Goal: Information Seeking & Learning: Find specific page/section

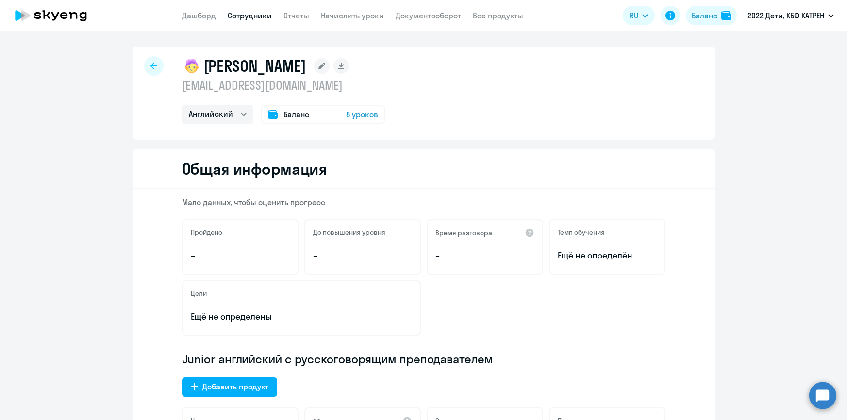
select select "english"
click at [205, 17] on link "Дашборд" at bounding box center [199, 16] width 34 height 10
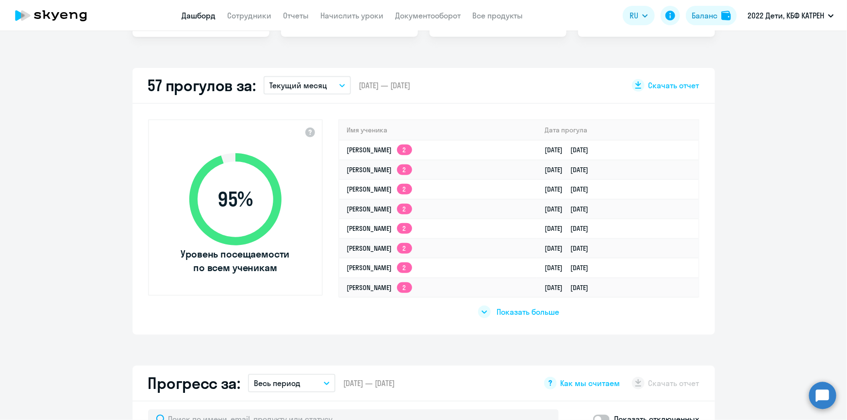
scroll to position [265, 0]
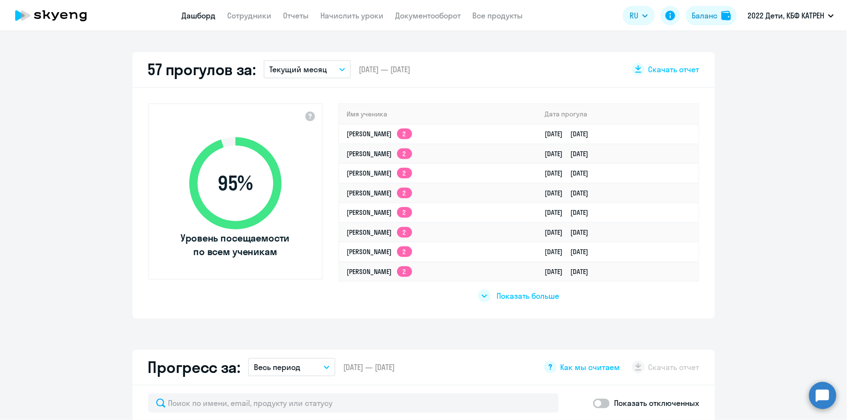
click at [510, 296] on span "Показать больше" at bounding box center [528, 296] width 63 height 11
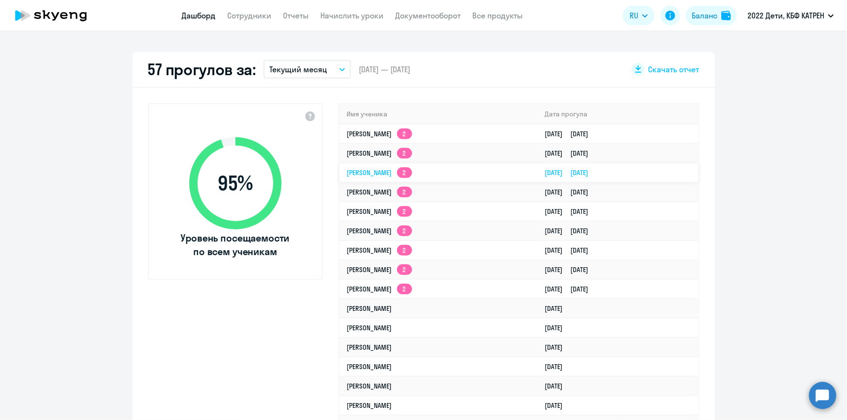
select select "30"
click at [235, 14] on link "Сотрудники" at bounding box center [250, 16] width 44 height 10
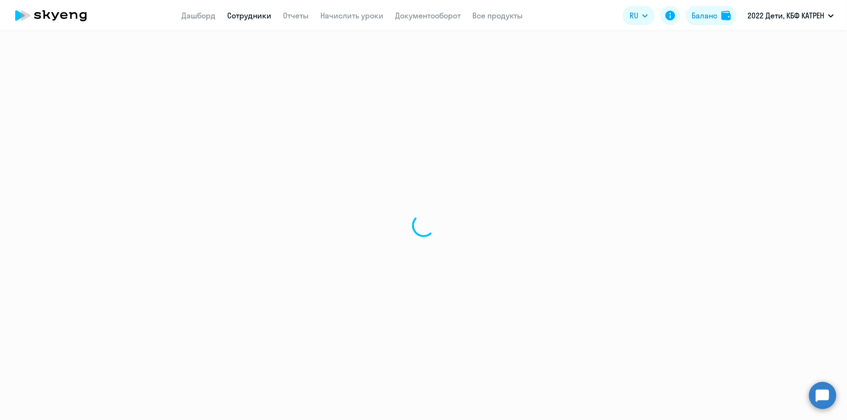
select select "30"
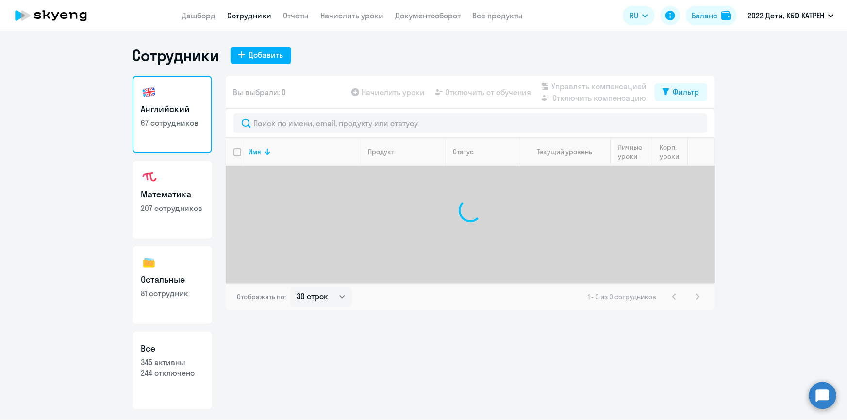
click at [180, 364] on p "345 активны" at bounding box center [172, 362] width 62 height 11
select select "30"
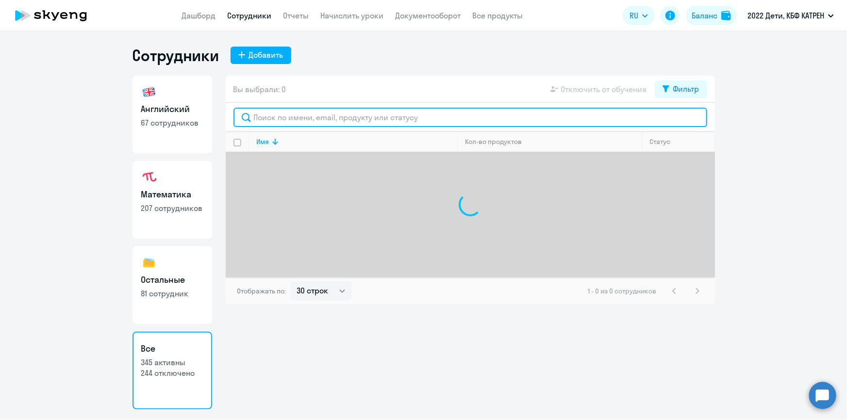
click at [276, 120] on input "text" at bounding box center [470, 117] width 474 height 19
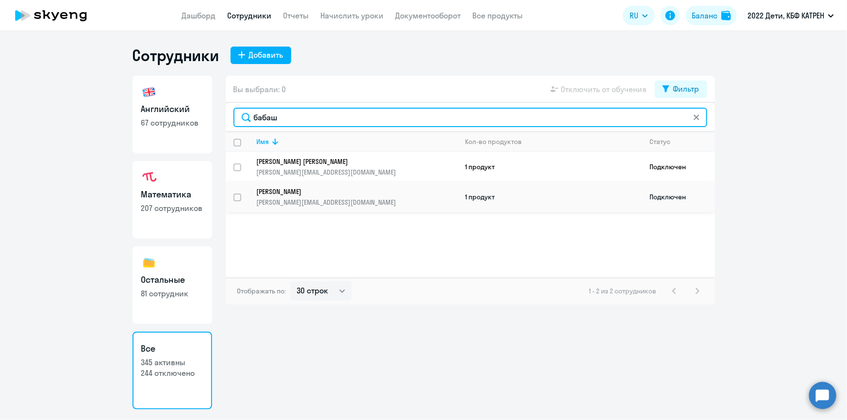
type input "бабаш"
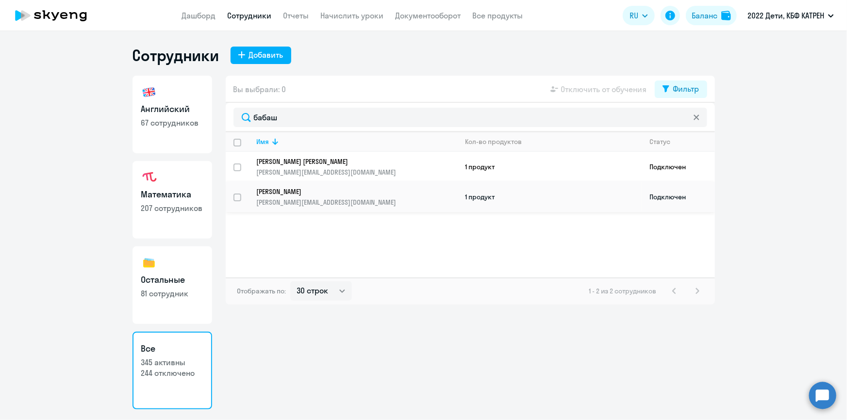
click at [288, 187] on p "[PERSON_NAME]" at bounding box center [350, 191] width 187 height 9
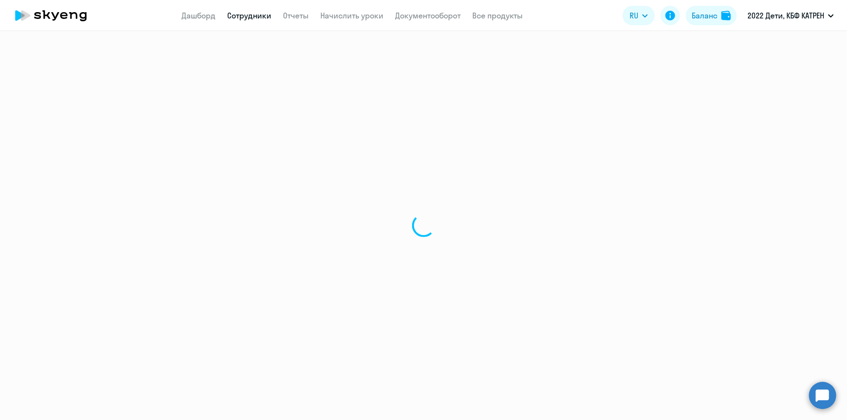
select select "math"
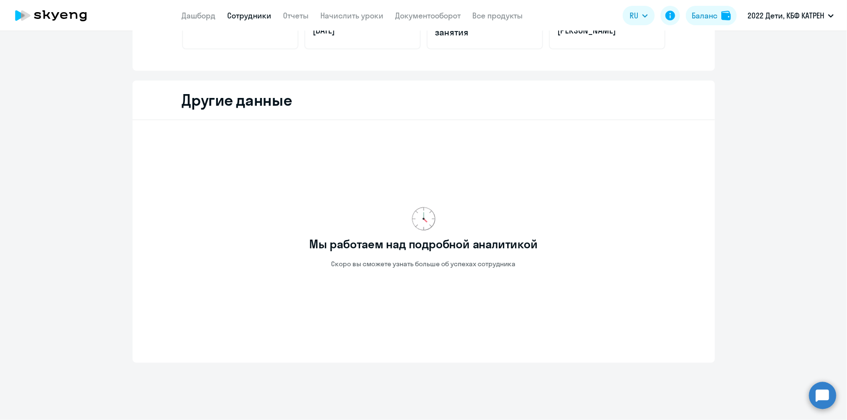
scroll to position [257, 0]
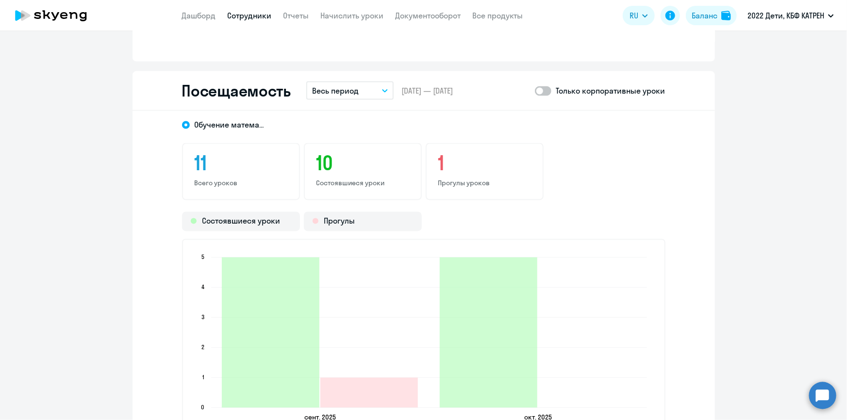
scroll to position [787, 0]
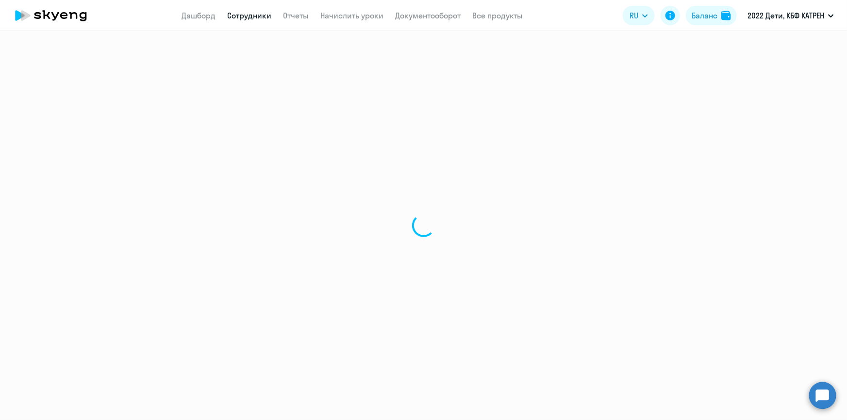
select select "30"
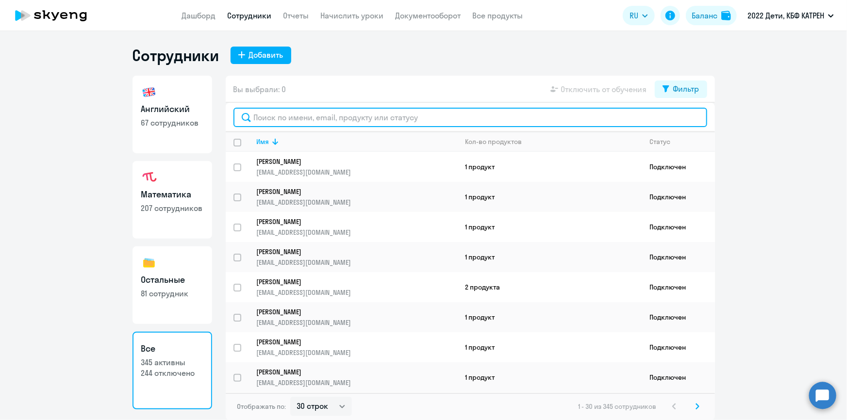
click at [281, 116] on input "text" at bounding box center [470, 117] width 474 height 19
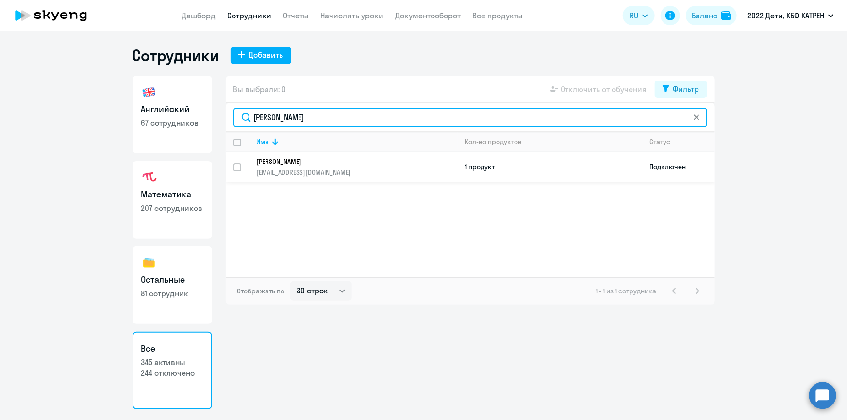
type input "[PERSON_NAME]"
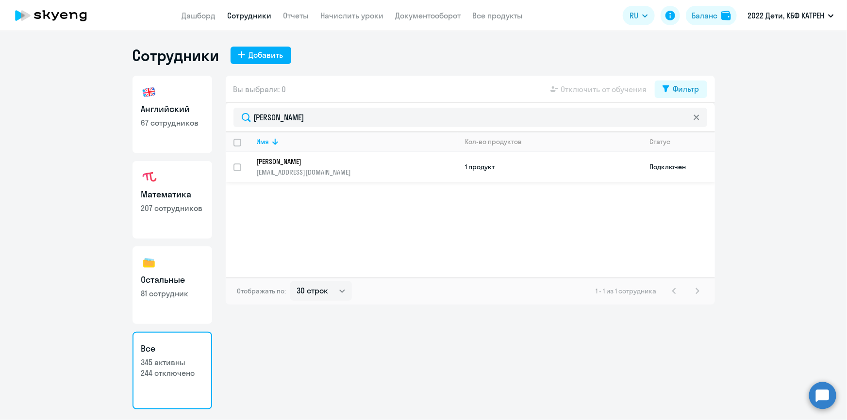
click at [287, 170] on p "[EMAIL_ADDRESS][DOMAIN_NAME]" at bounding box center [357, 172] width 200 height 9
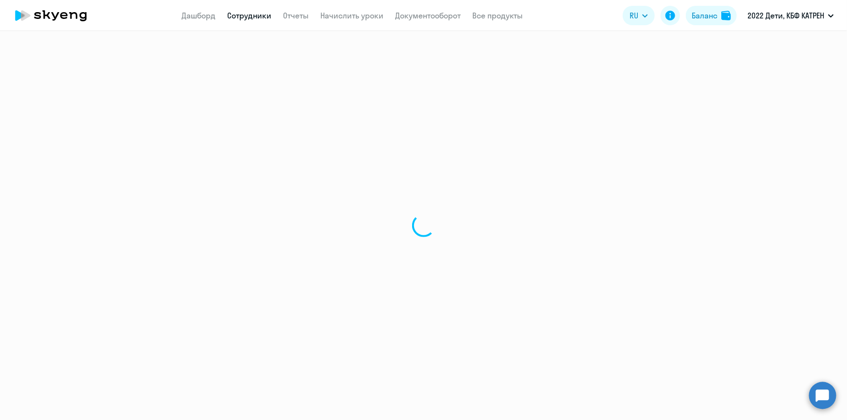
select select "math"
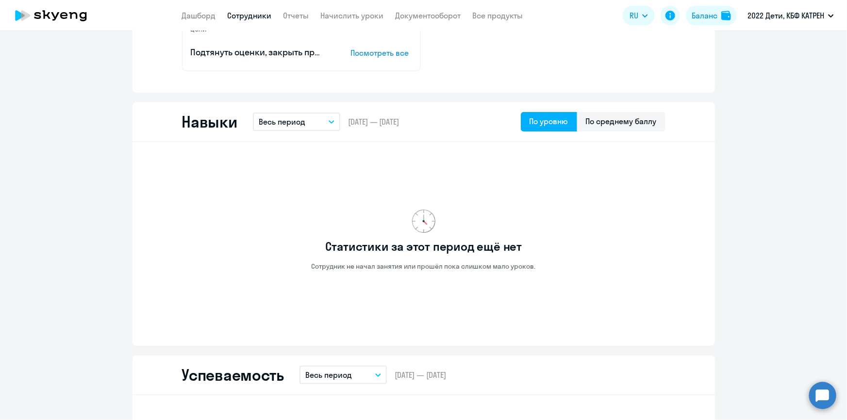
scroll to position [573, 0]
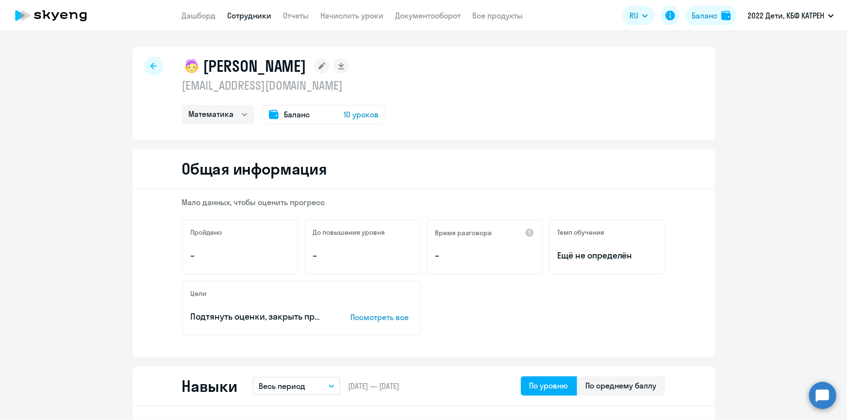
select select "30"
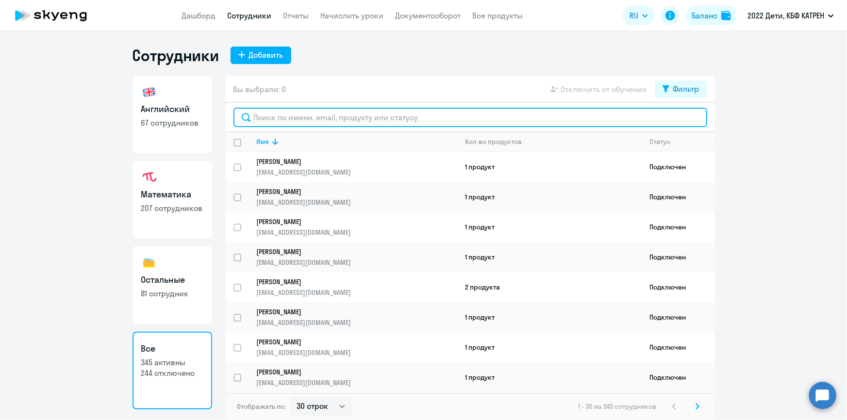
click at [274, 119] on input "text" at bounding box center [470, 117] width 474 height 19
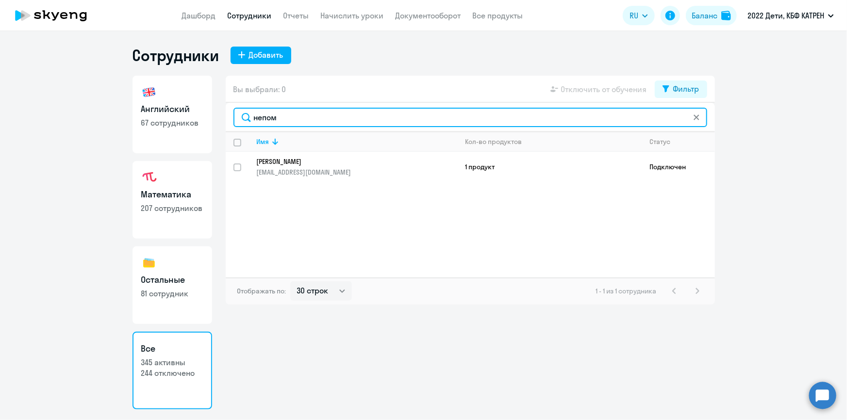
type input "непом"
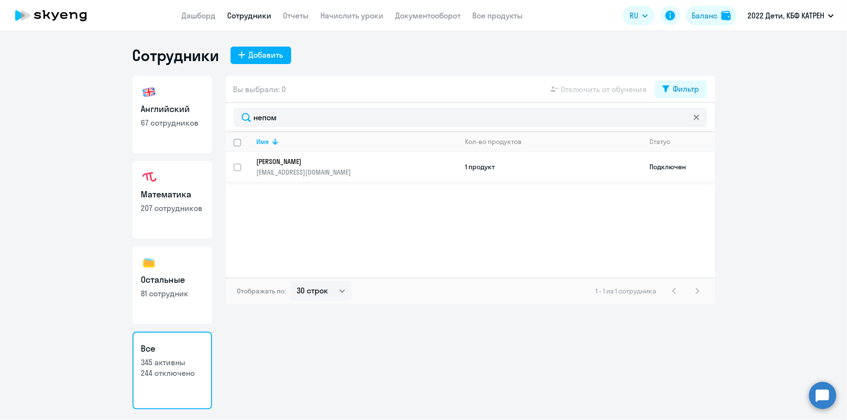
click at [279, 160] on p "[PERSON_NAME]" at bounding box center [350, 161] width 187 height 9
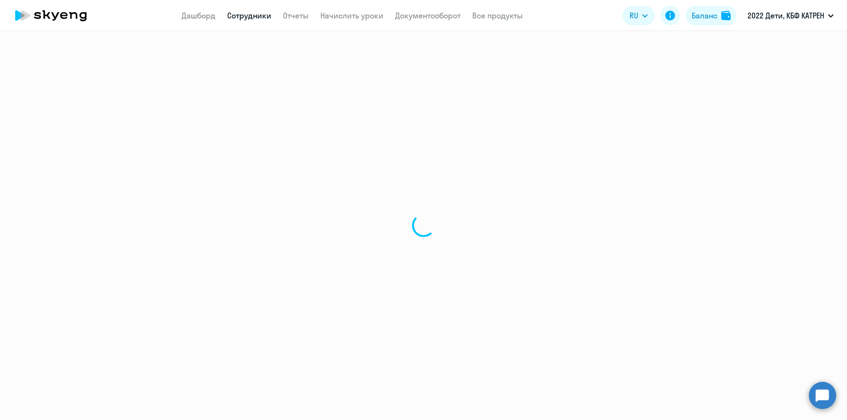
select select "others"
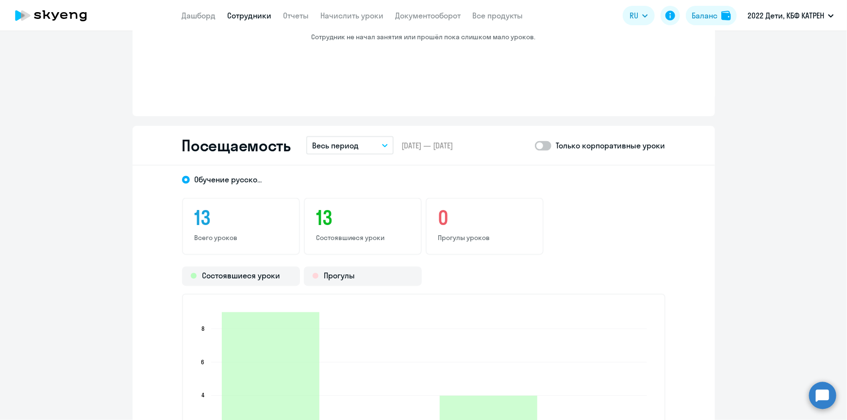
scroll to position [750, 0]
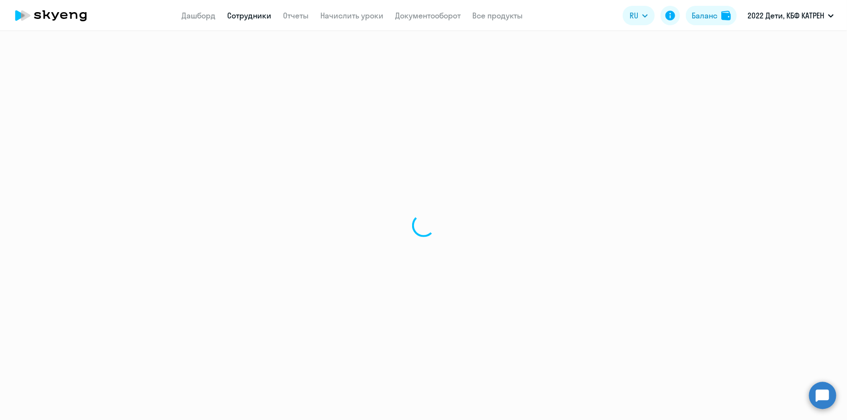
select select "30"
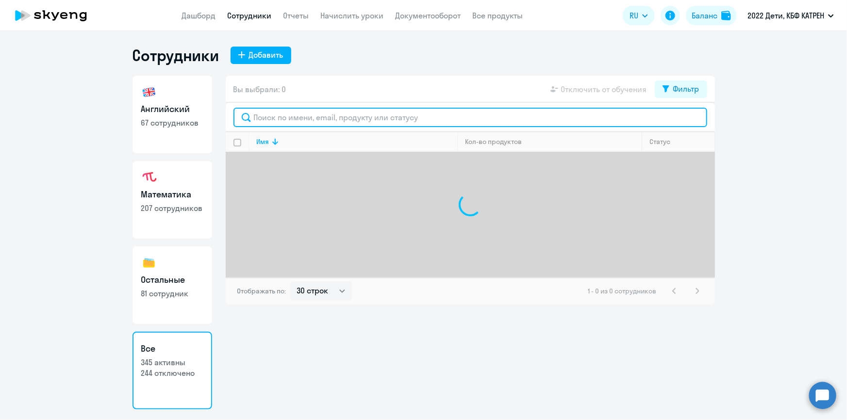
click at [289, 118] on input "text" at bounding box center [470, 117] width 474 height 19
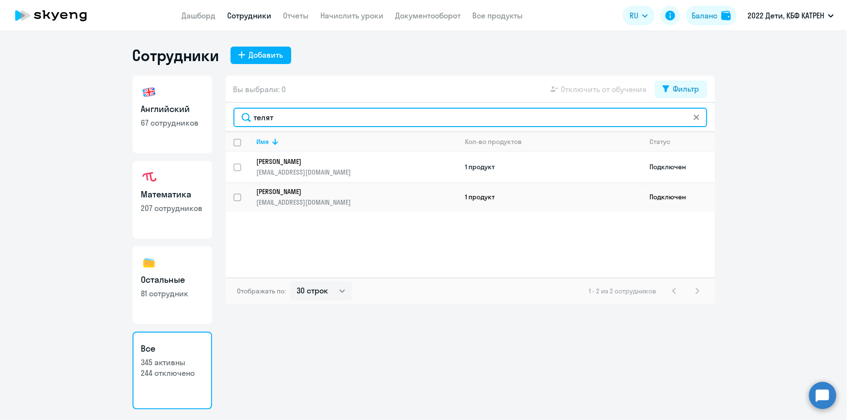
type input "телят"
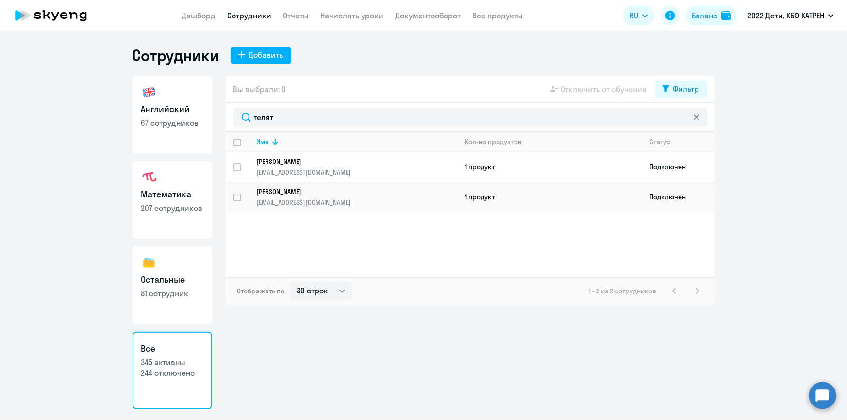
click at [278, 161] on p "[PERSON_NAME]" at bounding box center [350, 161] width 187 height 9
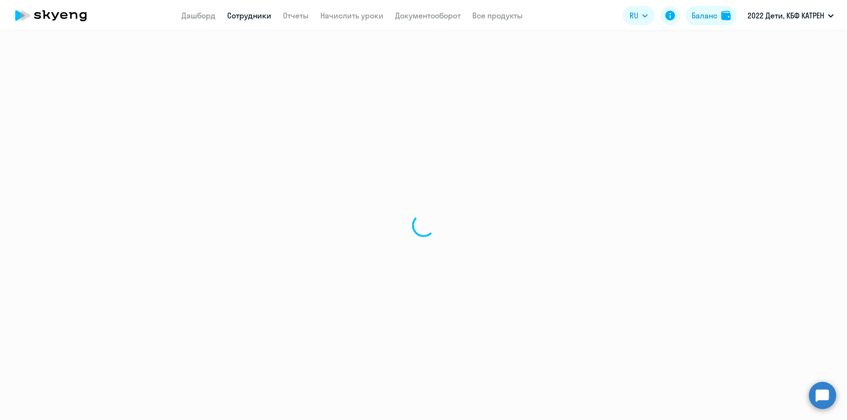
select select "math"
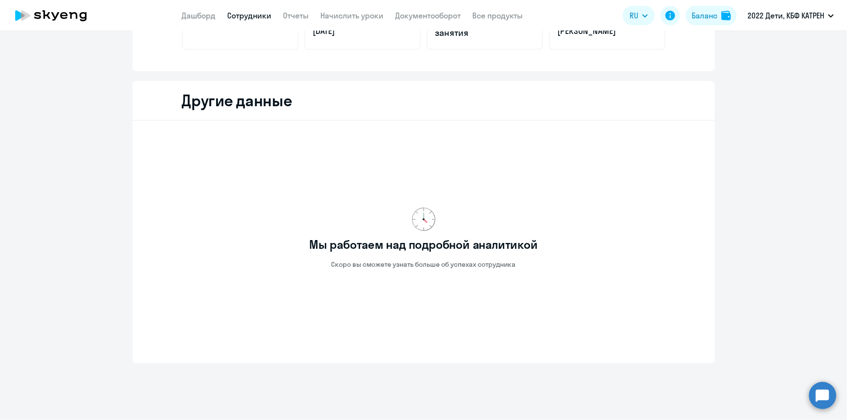
scroll to position [257, 0]
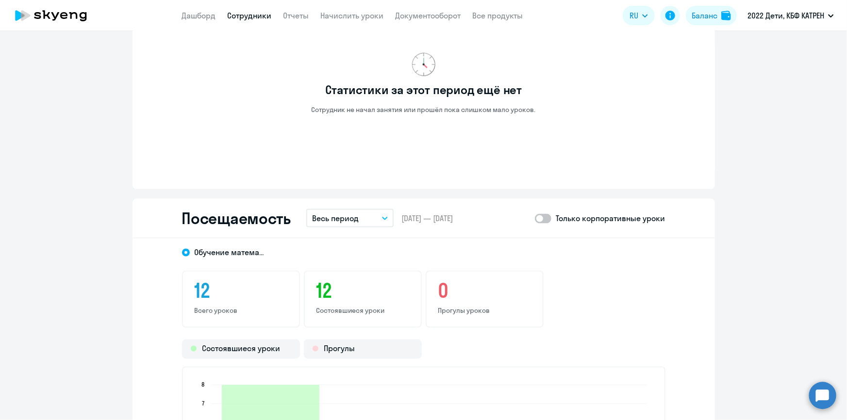
scroll to position [743, 0]
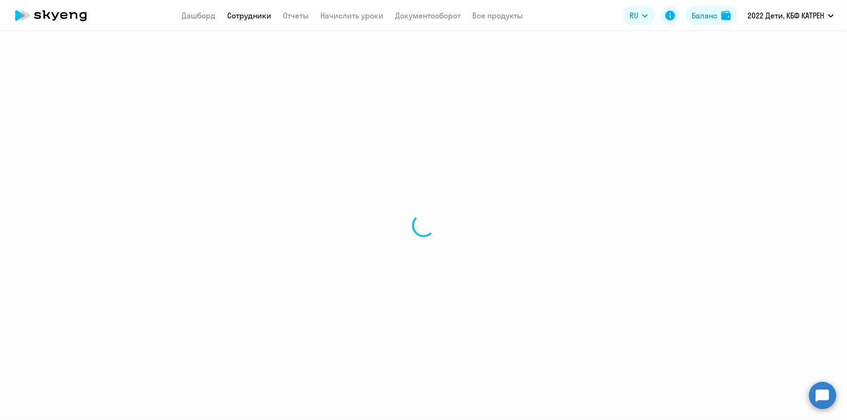
select select "30"
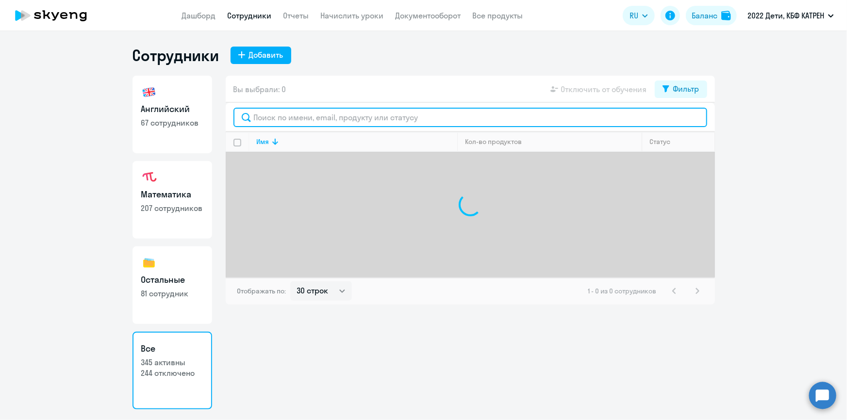
click at [285, 116] on input "text" at bounding box center [470, 117] width 474 height 19
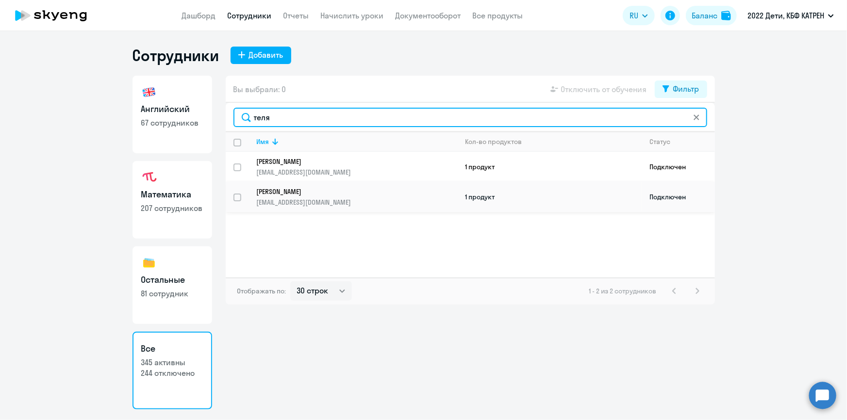
type input "теля"
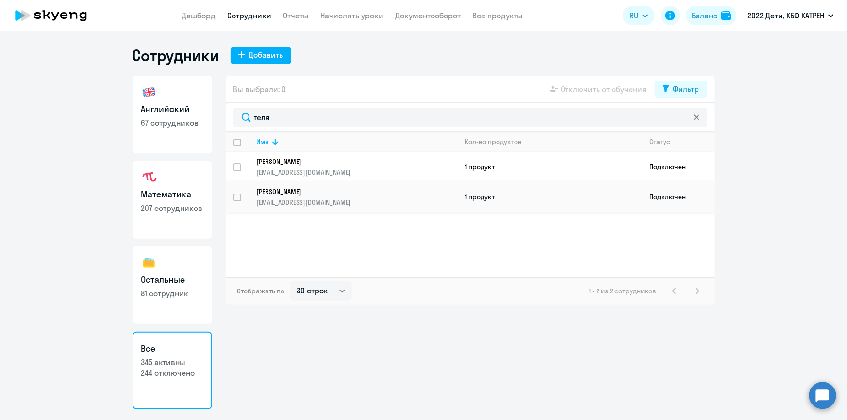
click at [291, 191] on p "[PERSON_NAME]" at bounding box center [350, 191] width 187 height 9
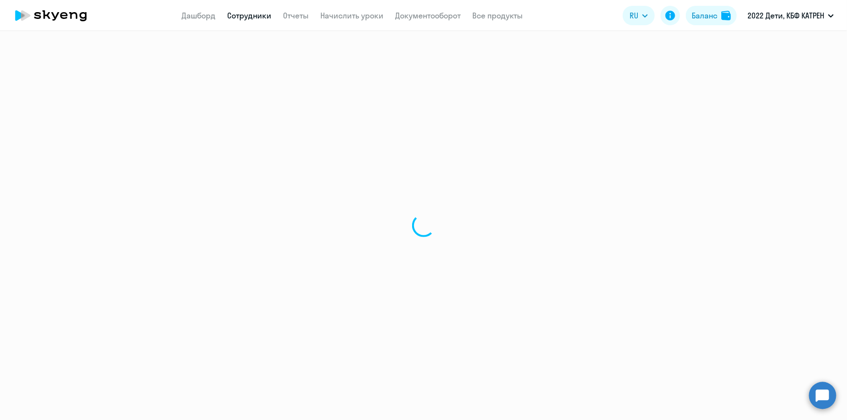
select select "math"
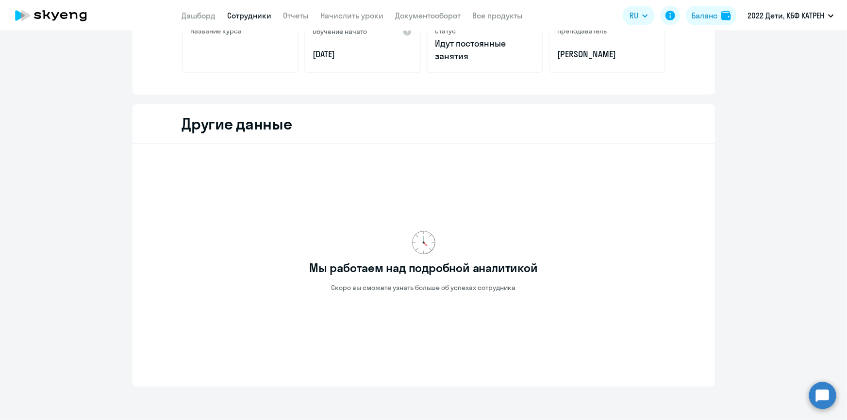
scroll to position [257, 0]
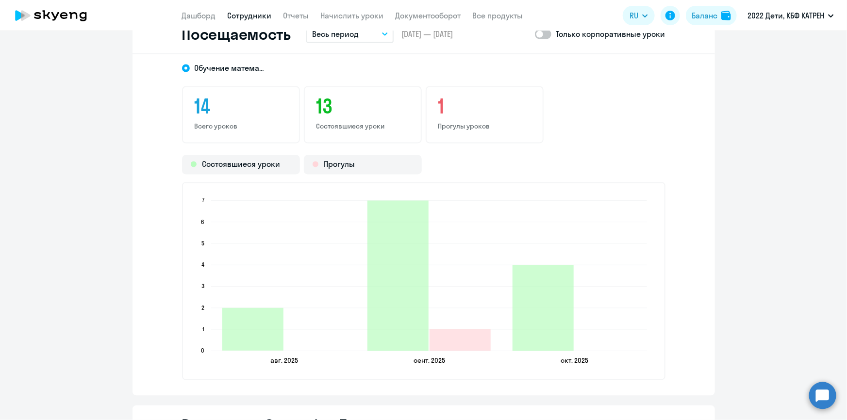
scroll to position [875, 0]
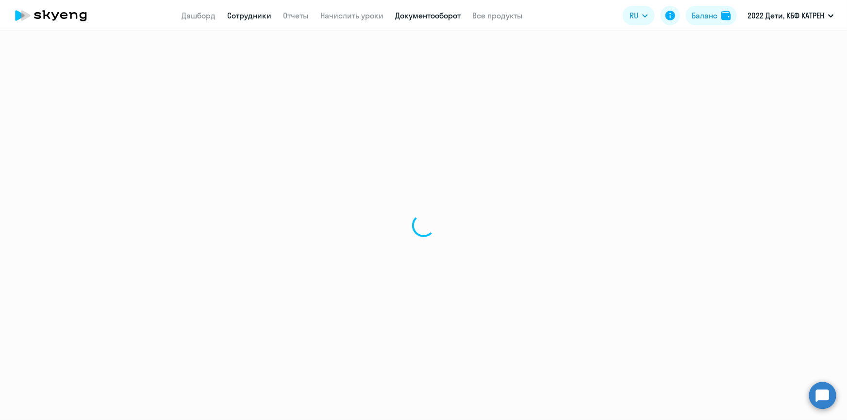
select select "30"
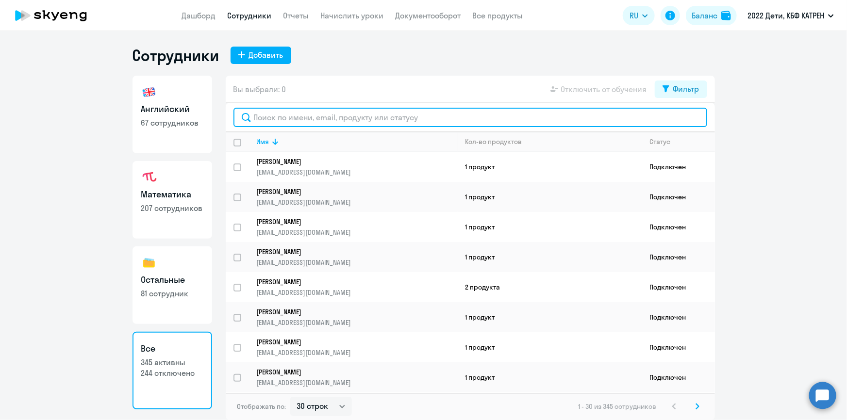
click at [294, 121] on input "text" at bounding box center [470, 117] width 474 height 19
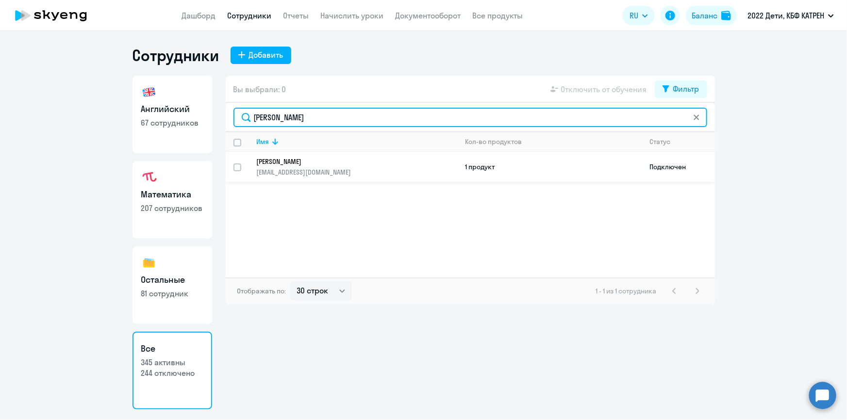
type input "[PERSON_NAME]"
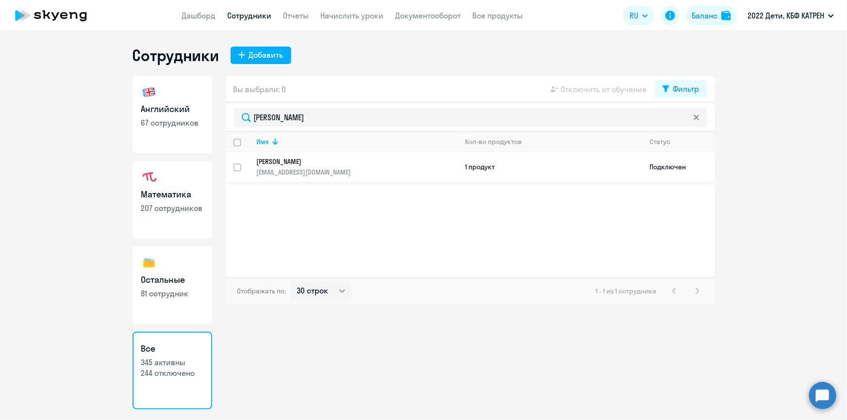
click at [275, 164] on p "[PERSON_NAME]" at bounding box center [350, 161] width 187 height 9
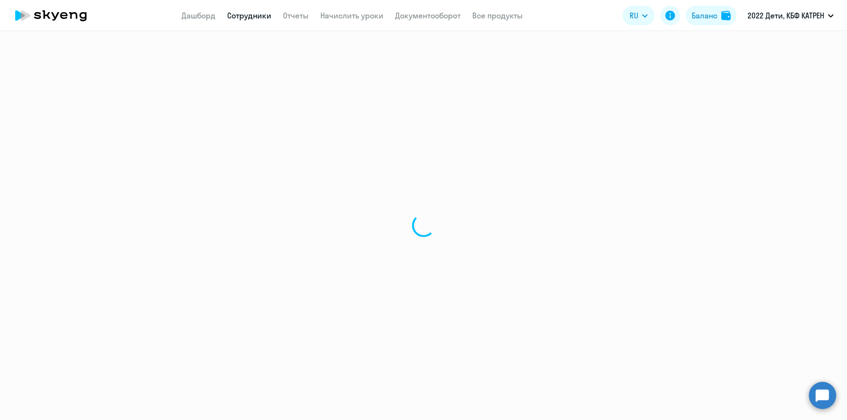
select select "math"
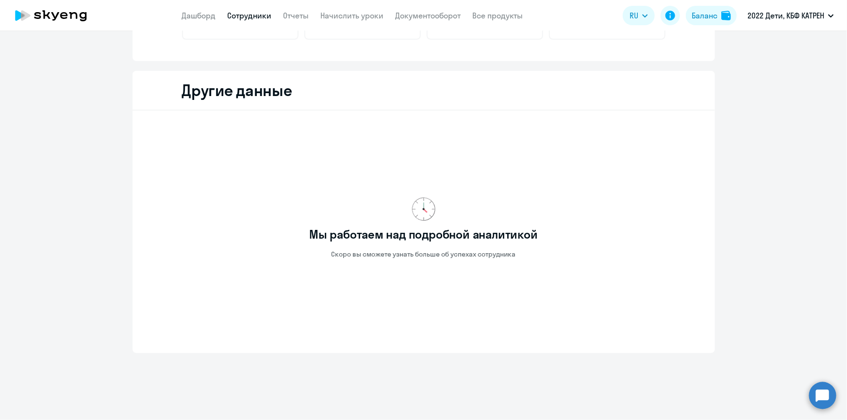
scroll to position [257, 0]
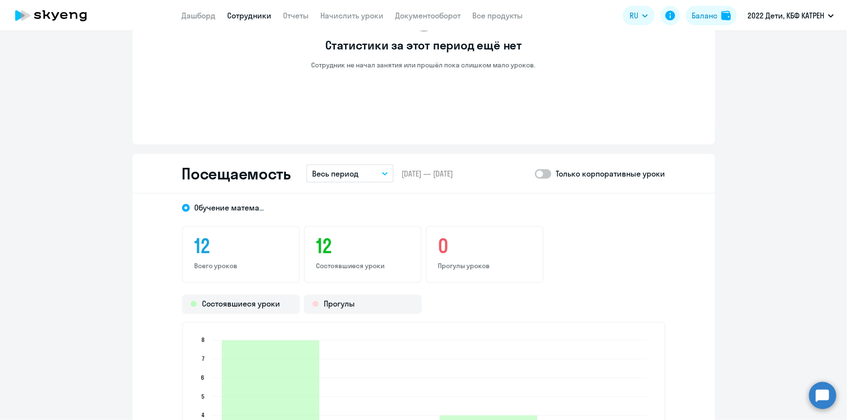
scroll to position [611, 0]
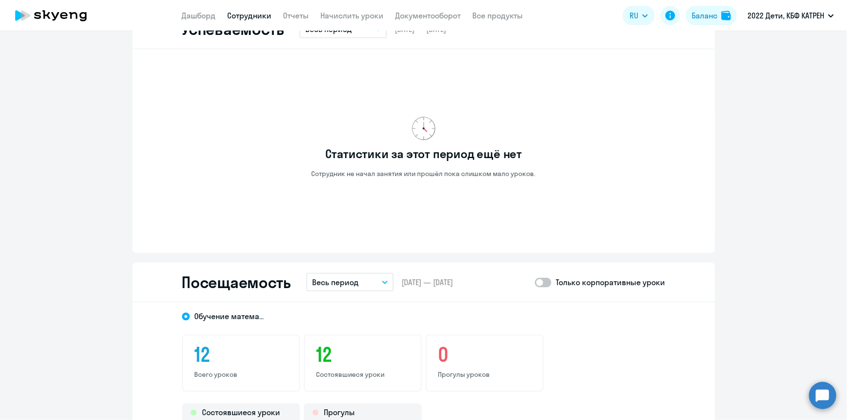
click at [247, 20] on link "Сотрудники" at bounding box center [250, 16] width 44 height 10
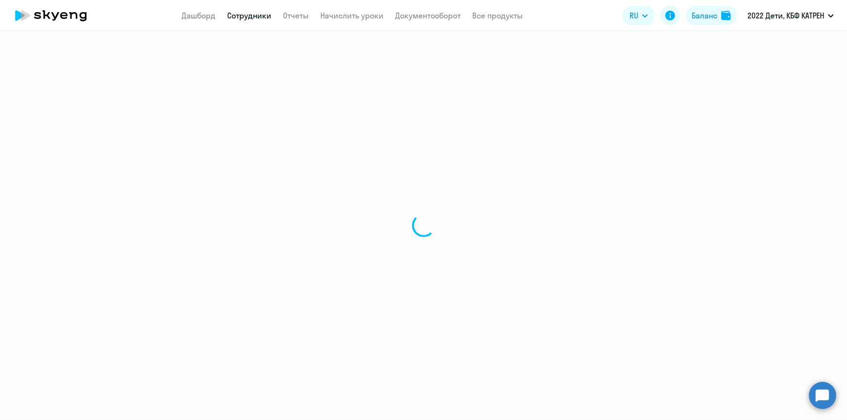
select select "30"
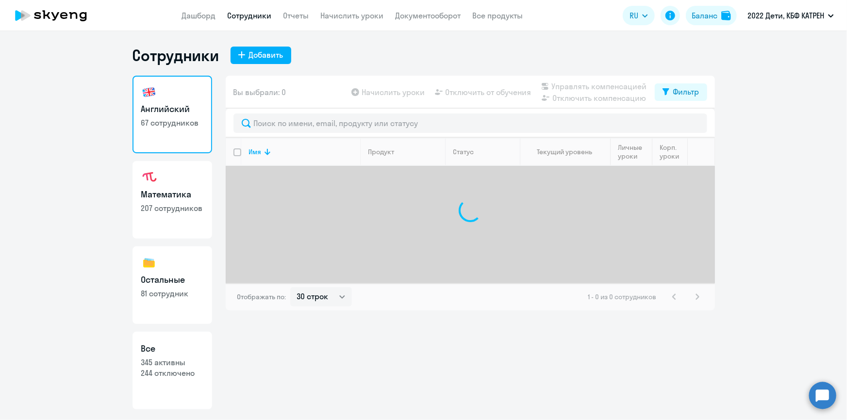
click at [175, 347] on h3 "Все" at bounding box center [172, 349] width 62 height 13
select select "30"
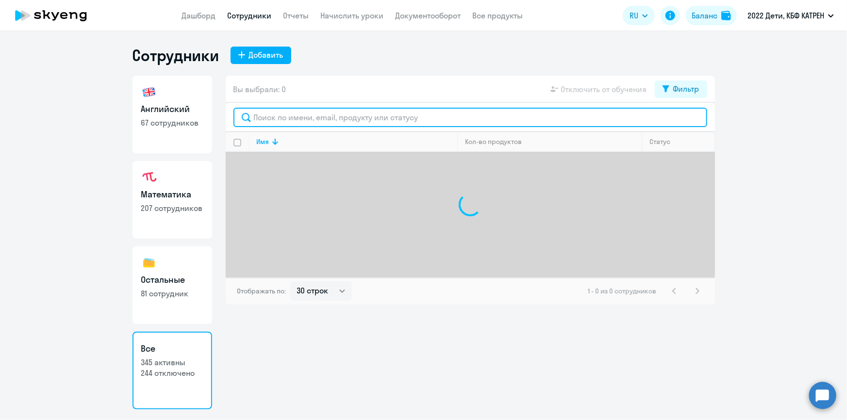
click at [273, 118] on input "text" at bounding box center [470, 117] width 474 height 19
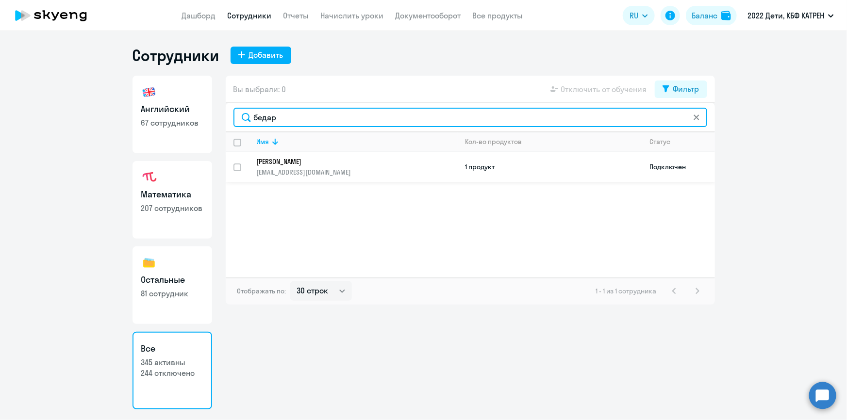
type input "бедар"
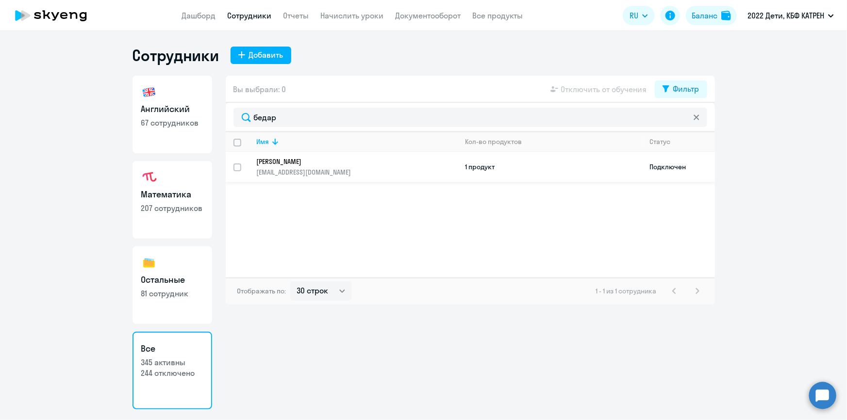
click at [279, 166] on link "[PERSON_NAME] [PERSON_NAME][EMAIL_ADDRESS][DOMAIN_NAME]" at bounding box center [357, 166] width 200 height 19
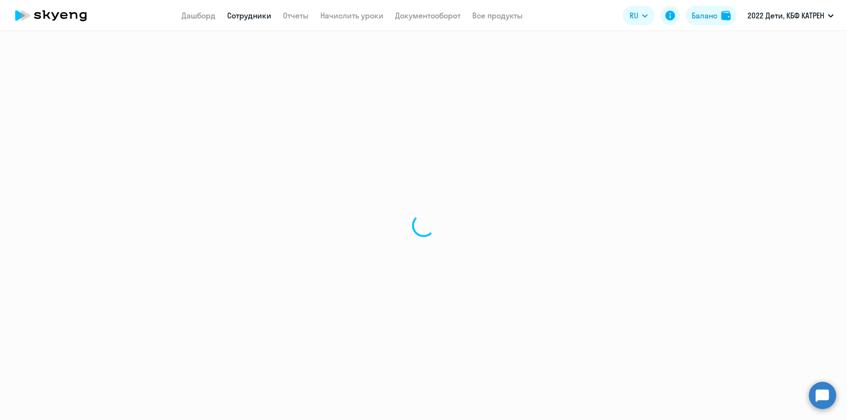
select select "math"
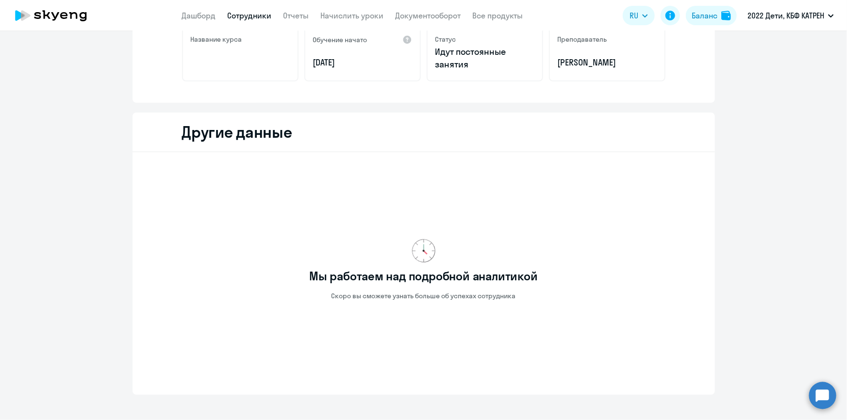
scroll to position [220, 0]
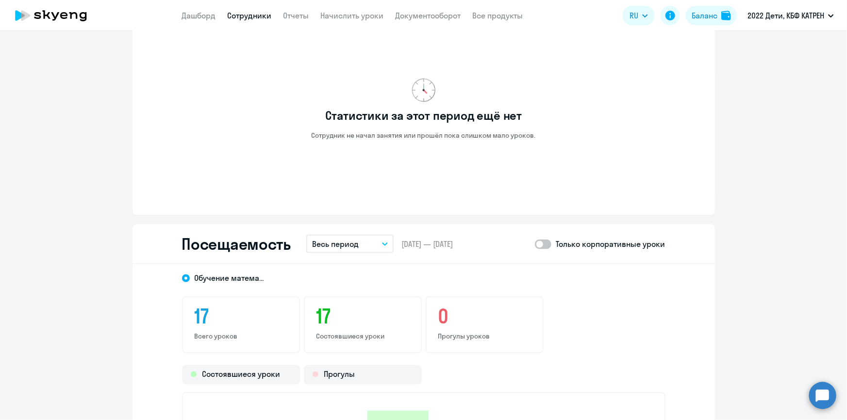
scroll to position [573, 0]
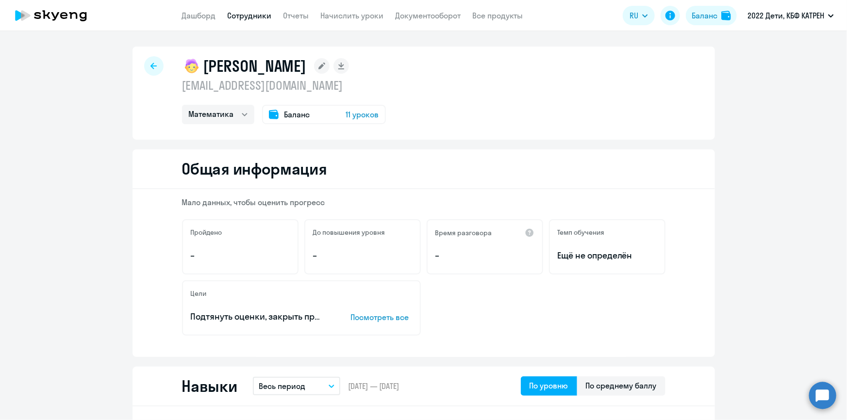
select select "30"
